Goal: Navigation & Orientation: Find specific page/section

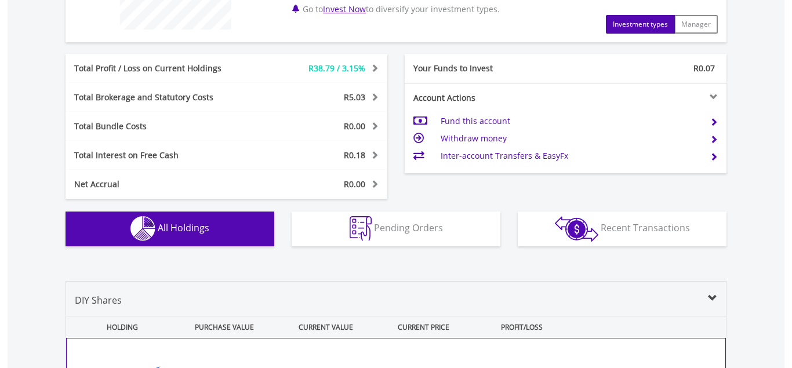
scroll to position [881, 0]
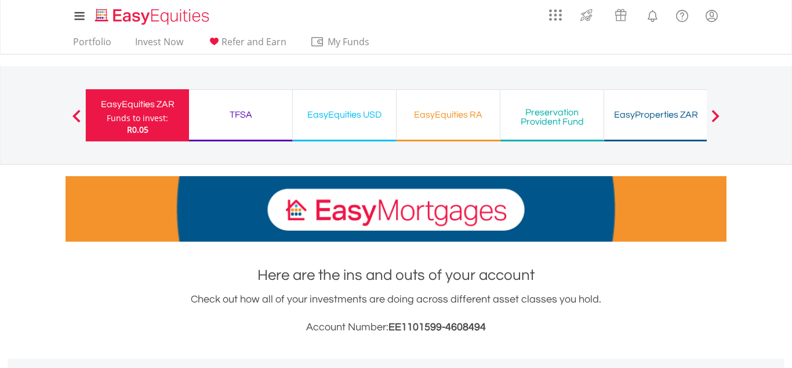
click at [95, 33] on ul "Portfolio Invest Now Refer and Earn My Funds Fund your accounts Withdraw Money …" at bounding box center [225, 43] width 318 height 22
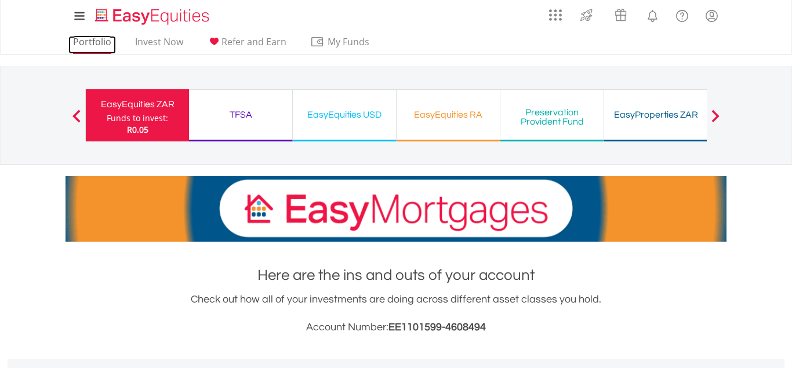
click at [94, 41] on link "Portfolio" at bounding box center [92, 45] width 48 height 18
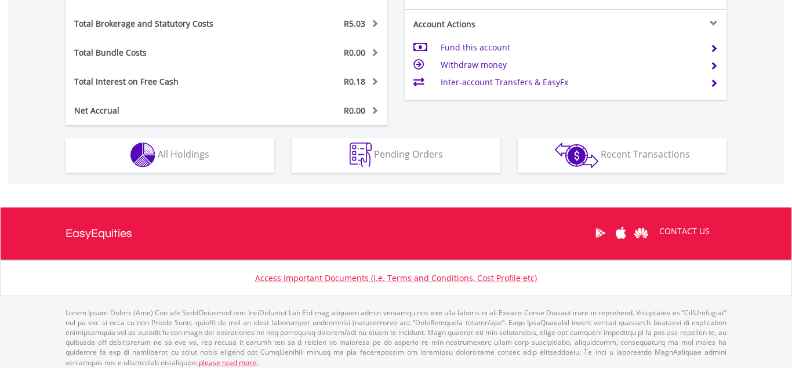
scroll to position [111, 220]
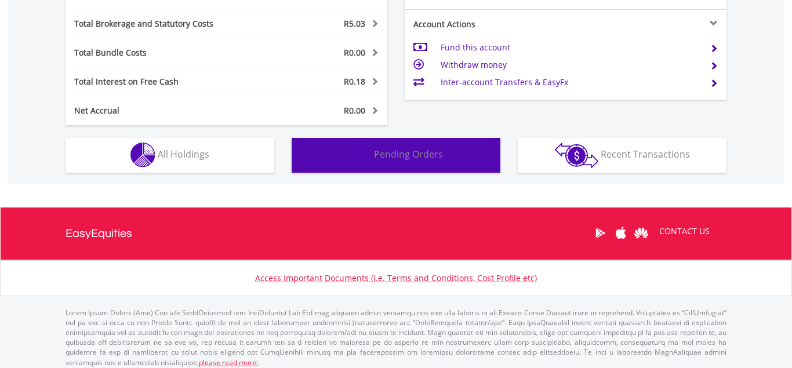
click at [370, 157] on img "button" at bounding box center [361, 155] width 22 height 25
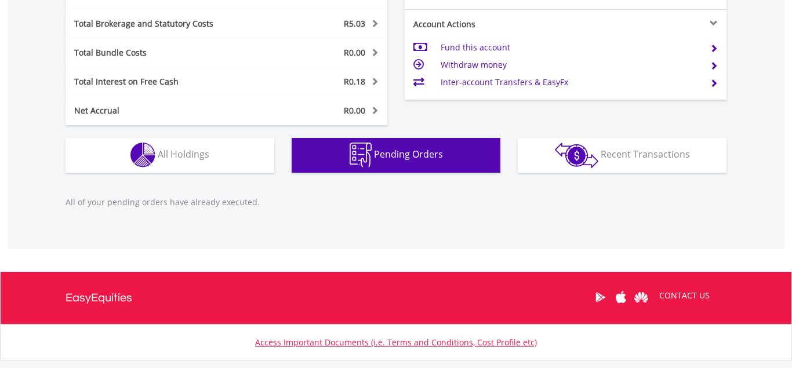
scroll to position [677, 0]
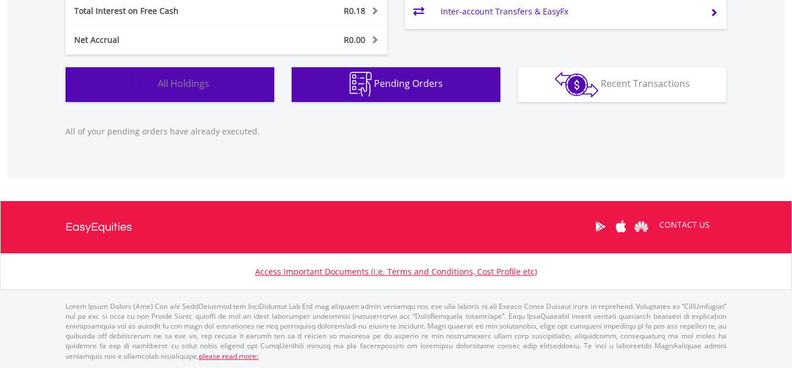
click at [169, 100] on button "Holdings All Holdings" at bounding box center [170, 84] width 209 height 35
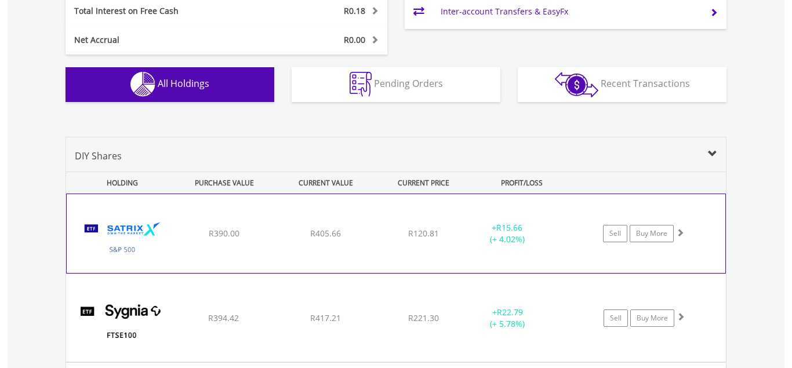
scroll to position [813, 0]
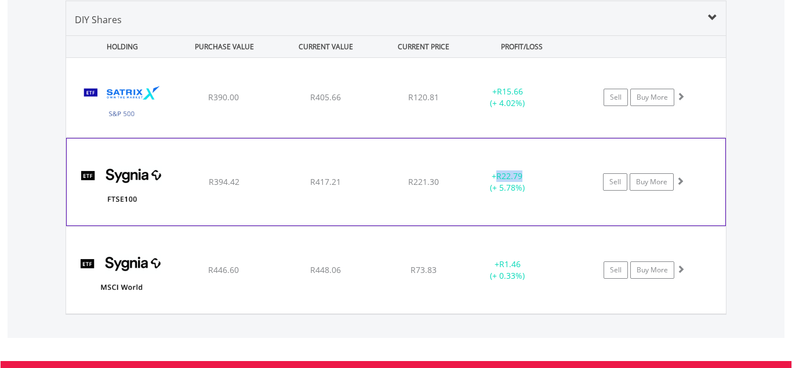
drag, startPoint x: 501, startPoint y: 176, endPoint x: 532, endPoint y: 176, distance: 30.7
click at [532, 109] on div "+ R22.79 (+ 5.78%)" at bounding box center [508, 97] width 88 height 23
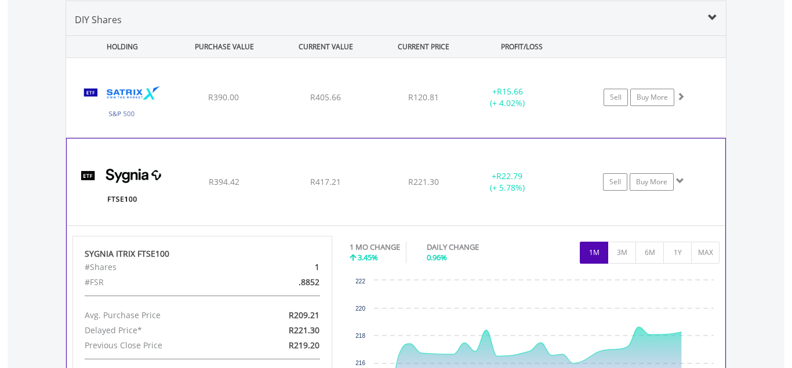
click at [464, 137] on div "﻿ SYGNIA ITRIX FTSE100 R394.42 R417.21 R221.30 + R22.79 (+ 5.78%) Sell Buy More" at bounding box center [396, 97] width 660 height 79
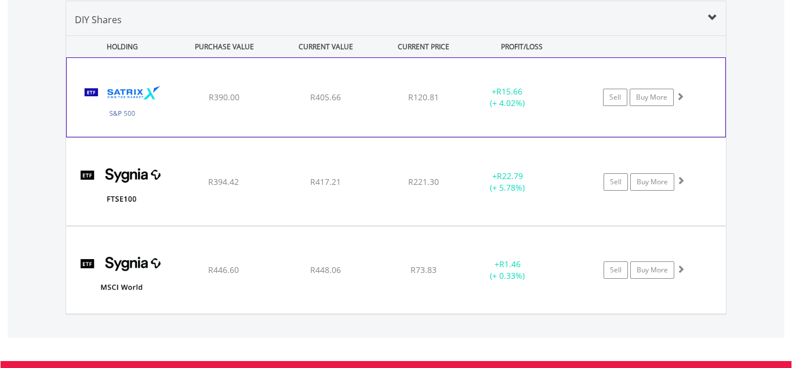
scroll to position [754, 0]
